Goal: Task Accomplishment & Management: Complete application form

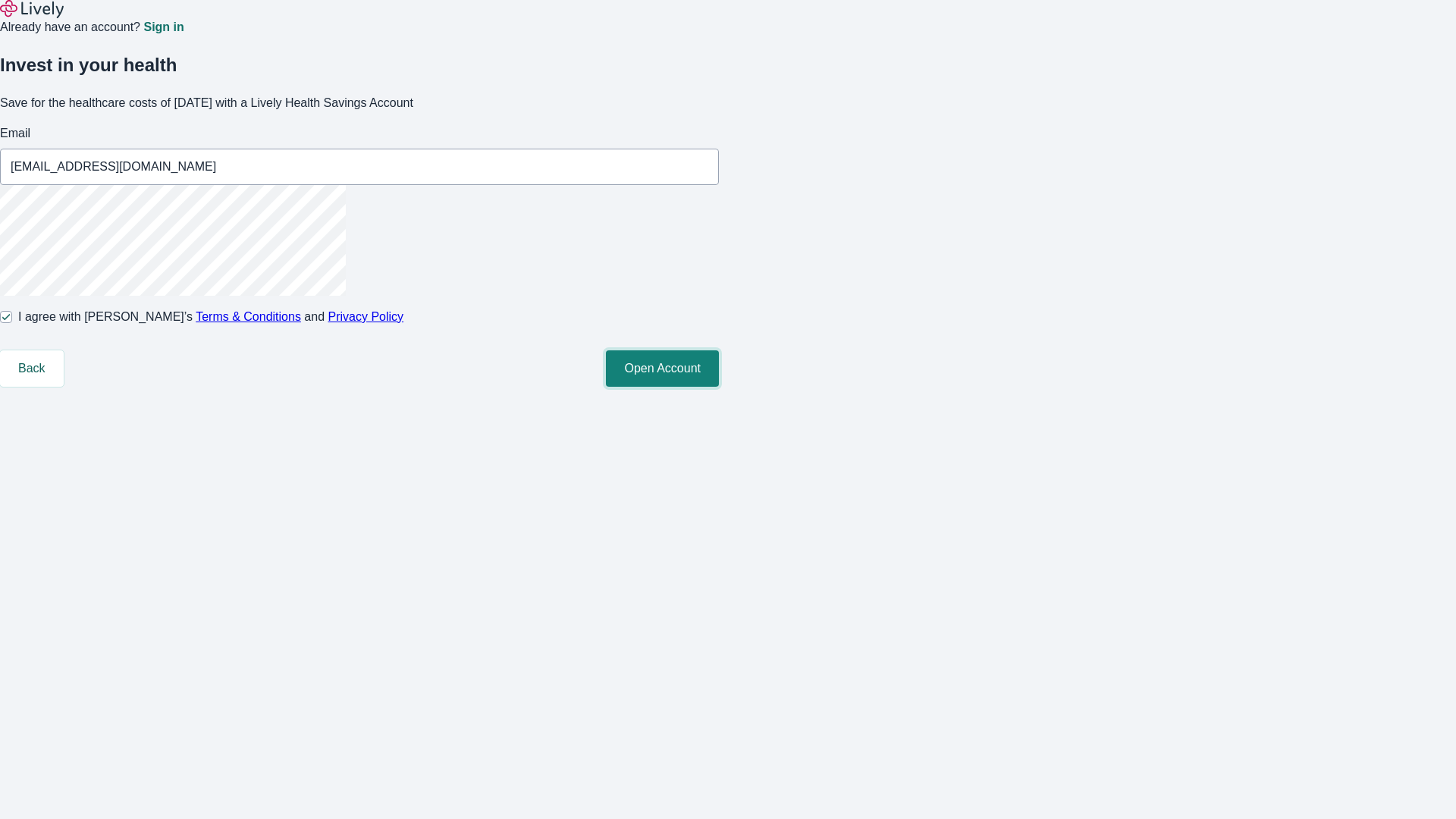
click at [719, 387] on button "Open Account" at bounding box center [662, 369] width 113 height 36
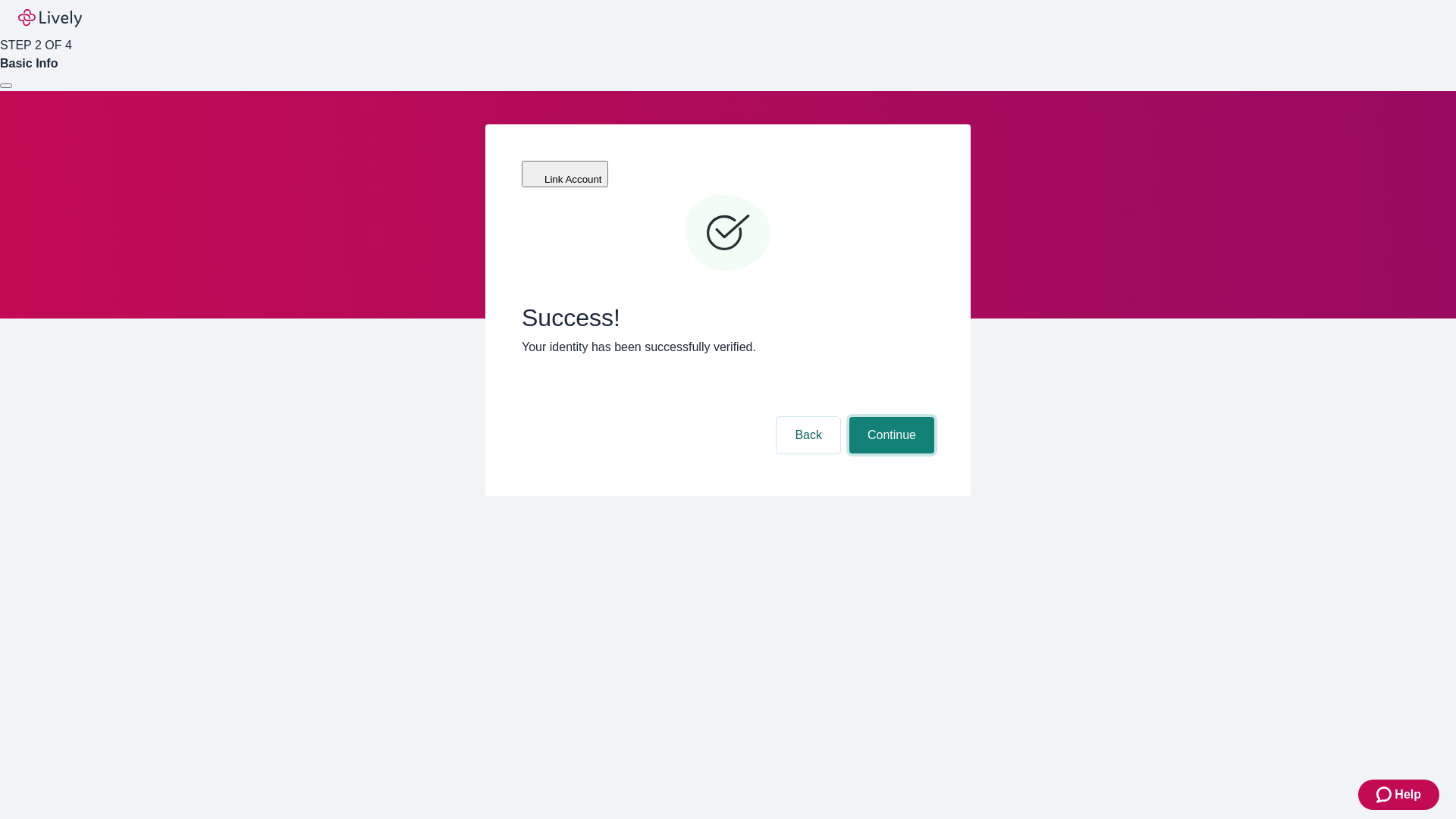
click at [890, 417] on button "Continue" at bounding box center [892, 435] width 85 height 36
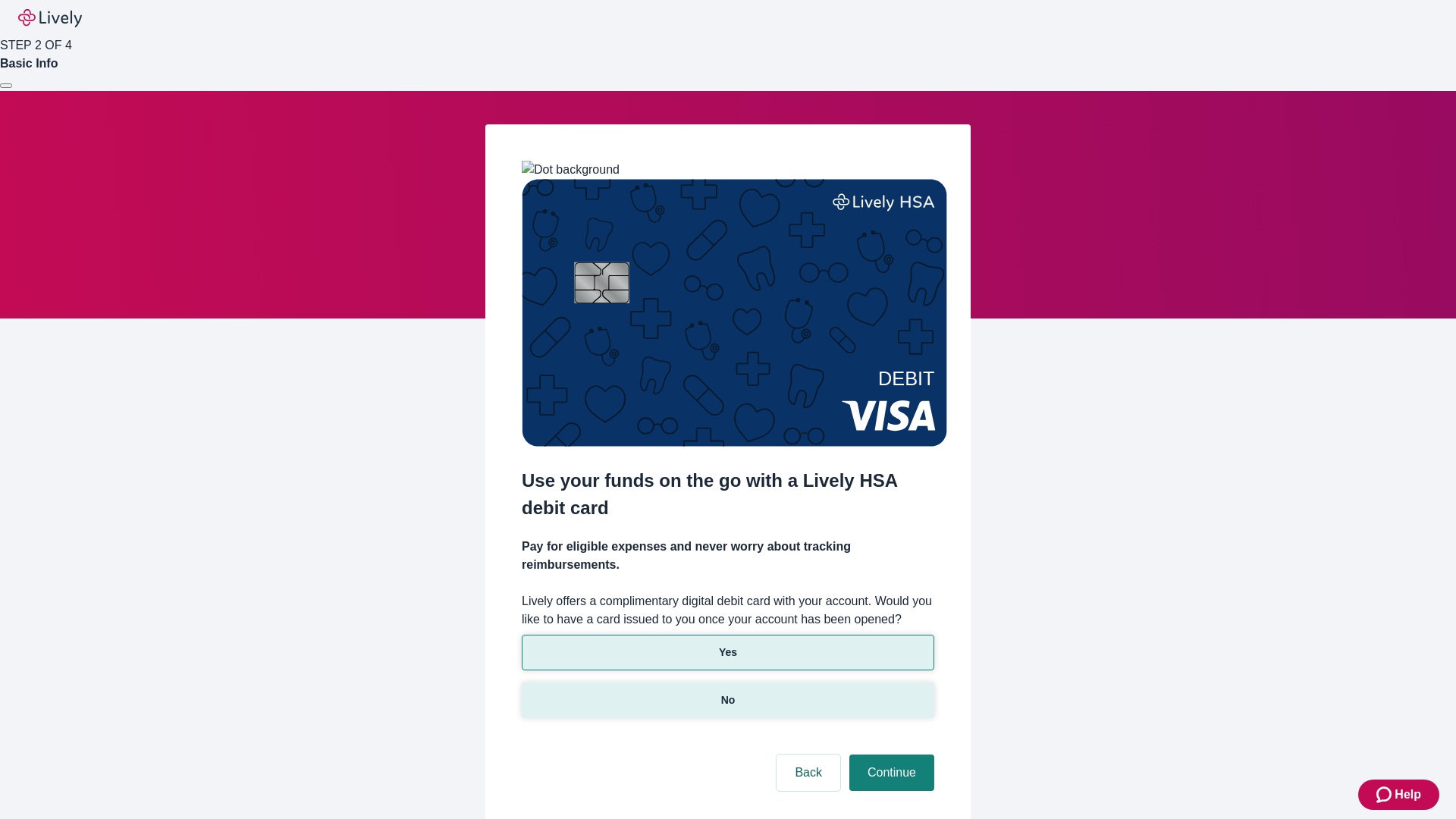
click at [727, 693] on p "No" at bounding box center [728, 701] width 14 height 16
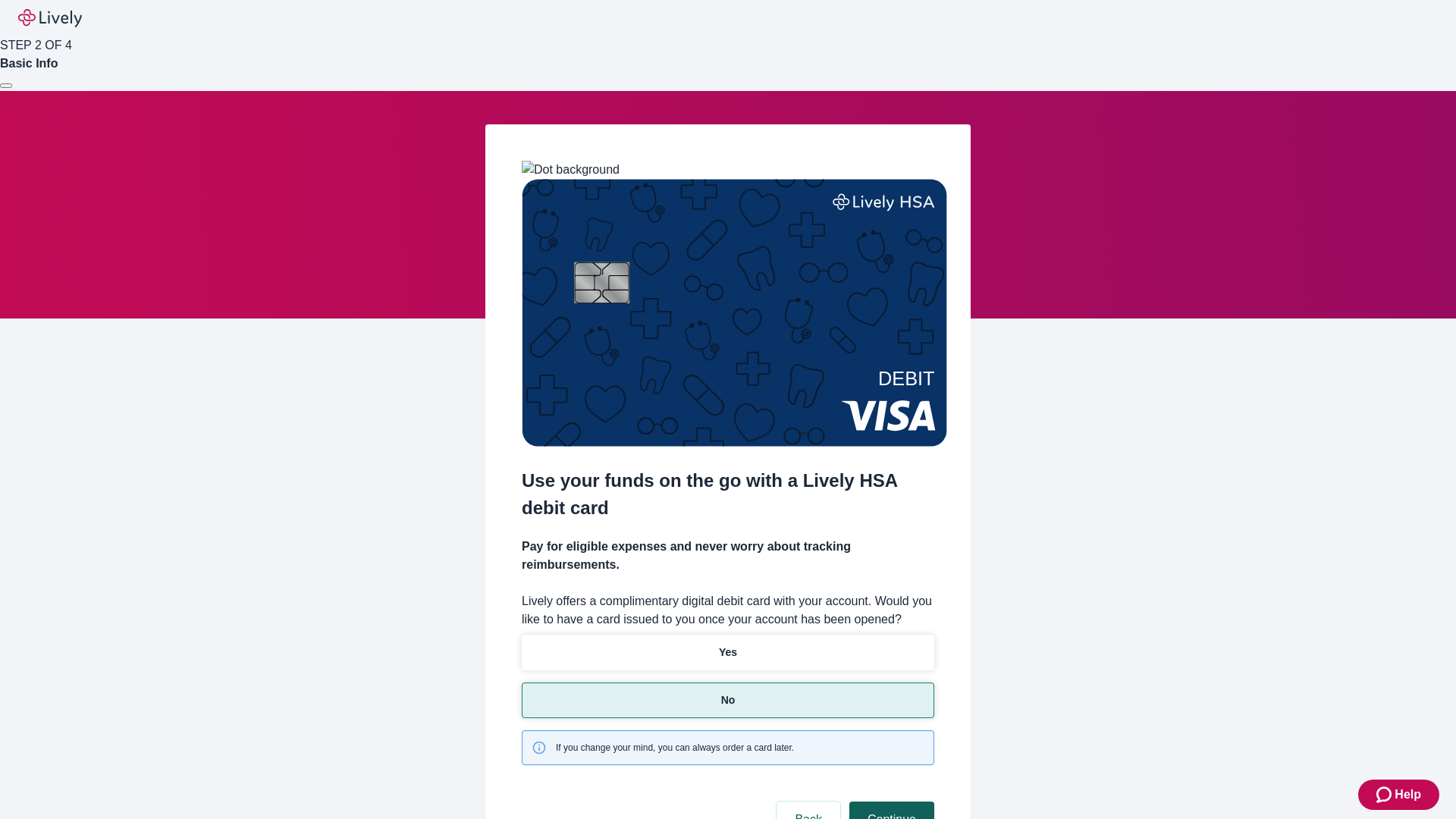
click at [890, 802] on button "Continue" at bounding box center [892, 820] width 85 height 36
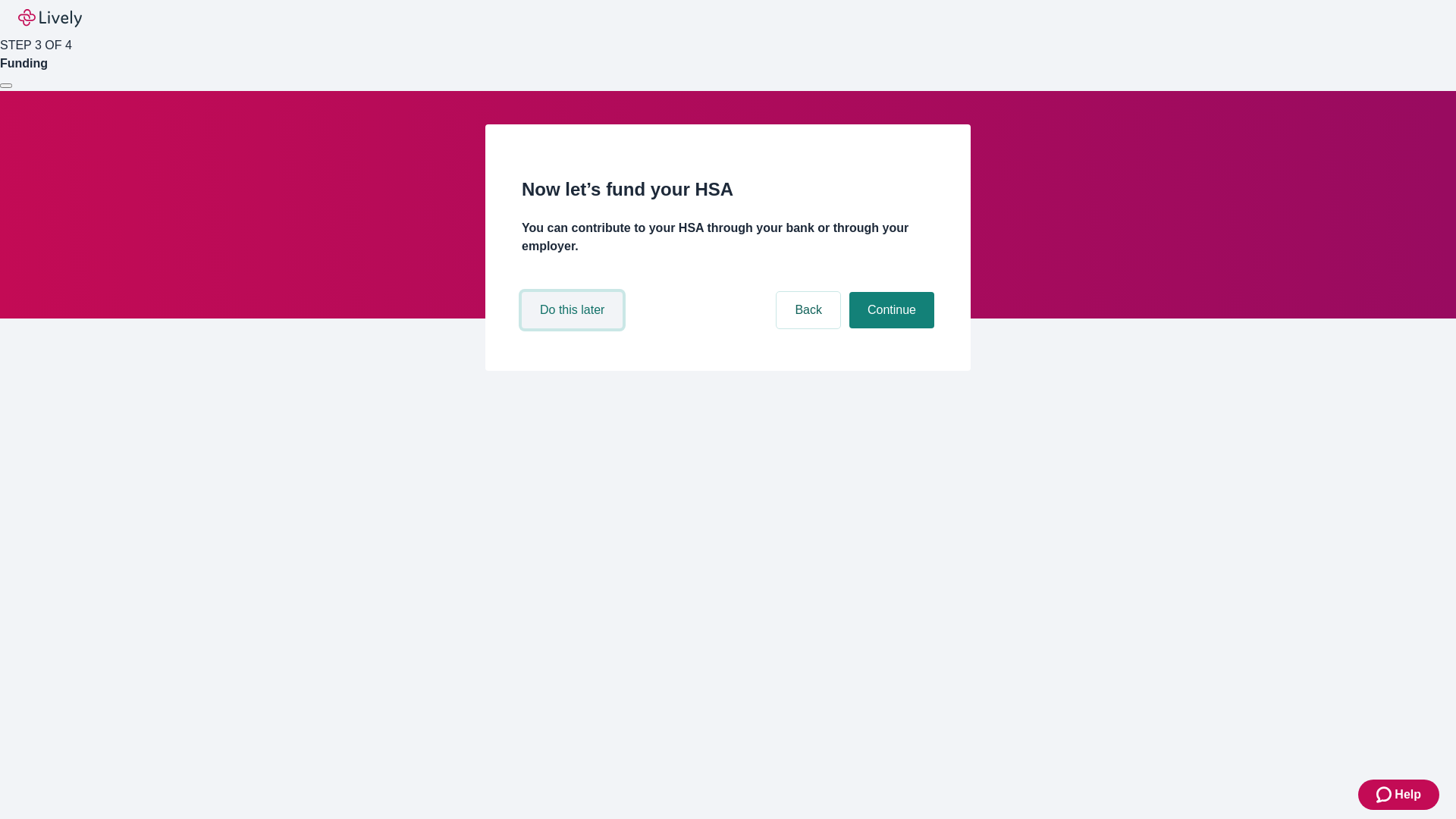
click at [574, 329] on button "Do this later" at bounding box center [572, 310] width 101 height 36
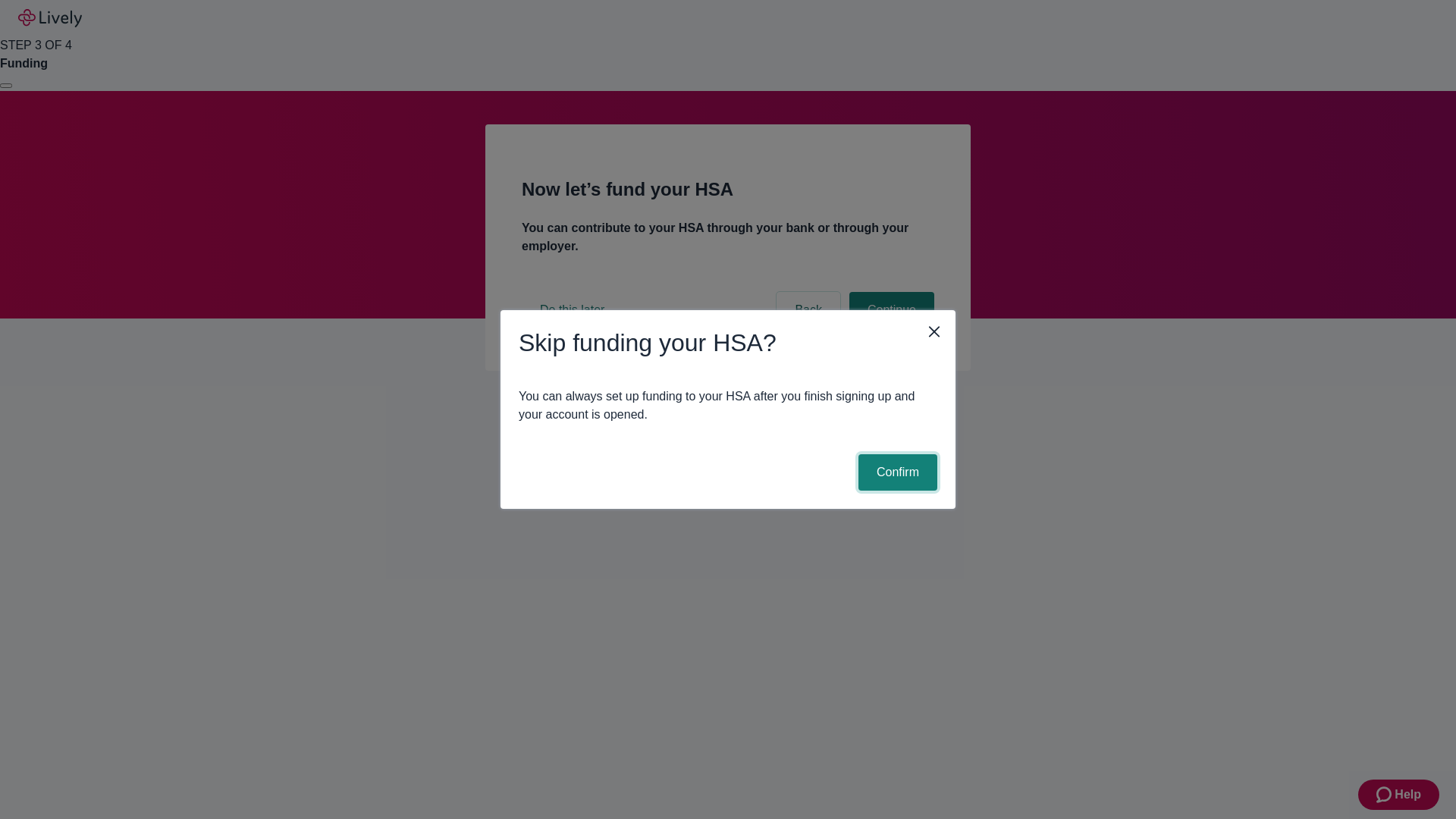
click at [896, 472] on button "Confirm" at bounding box center [897, 472] width 79 height 36
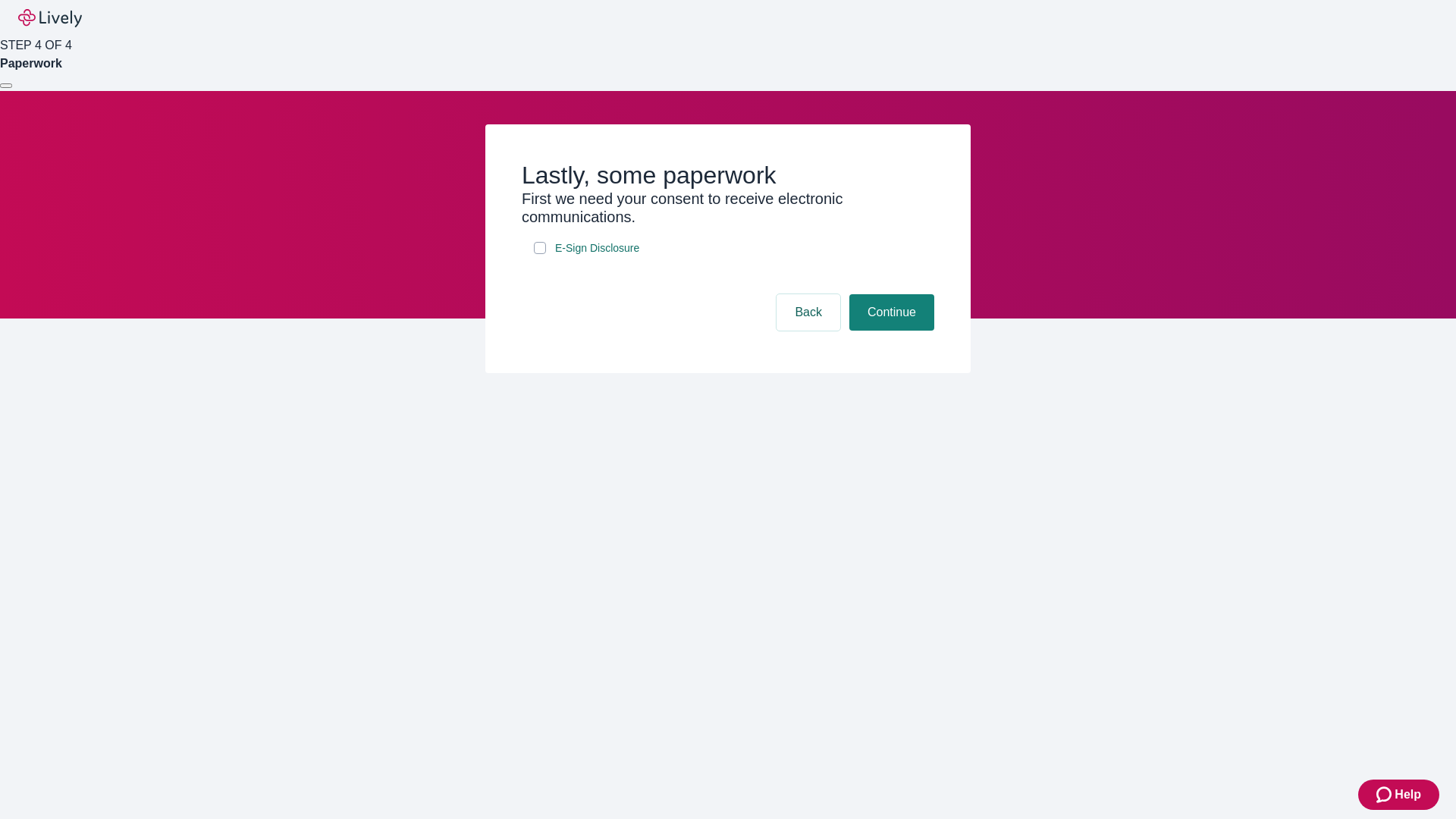
click at [540, 254] on input "E-Sign Disclosure" at bounding box center [540, 247] width 12 height 12
checkbox input "true"
click at [890, 331] on button "Continue" at bounding box center [892, 312] width 85 height 36
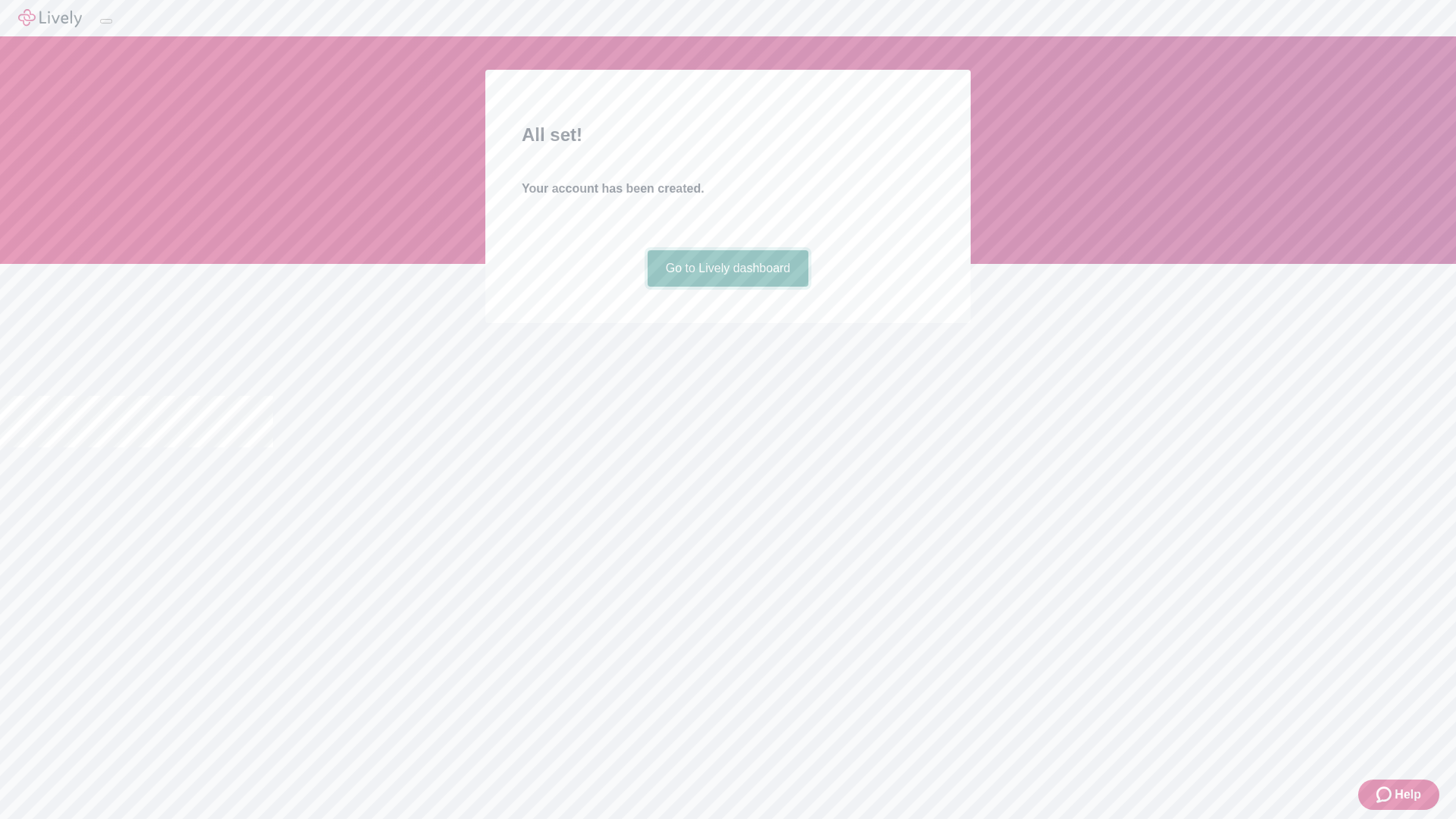
click at [727, 286] on link "Go to Lively dashboard" at bounding box center [729, 268] width 162 height 36
